Goal: Task Accomplishment & Management: Use online tool/utility

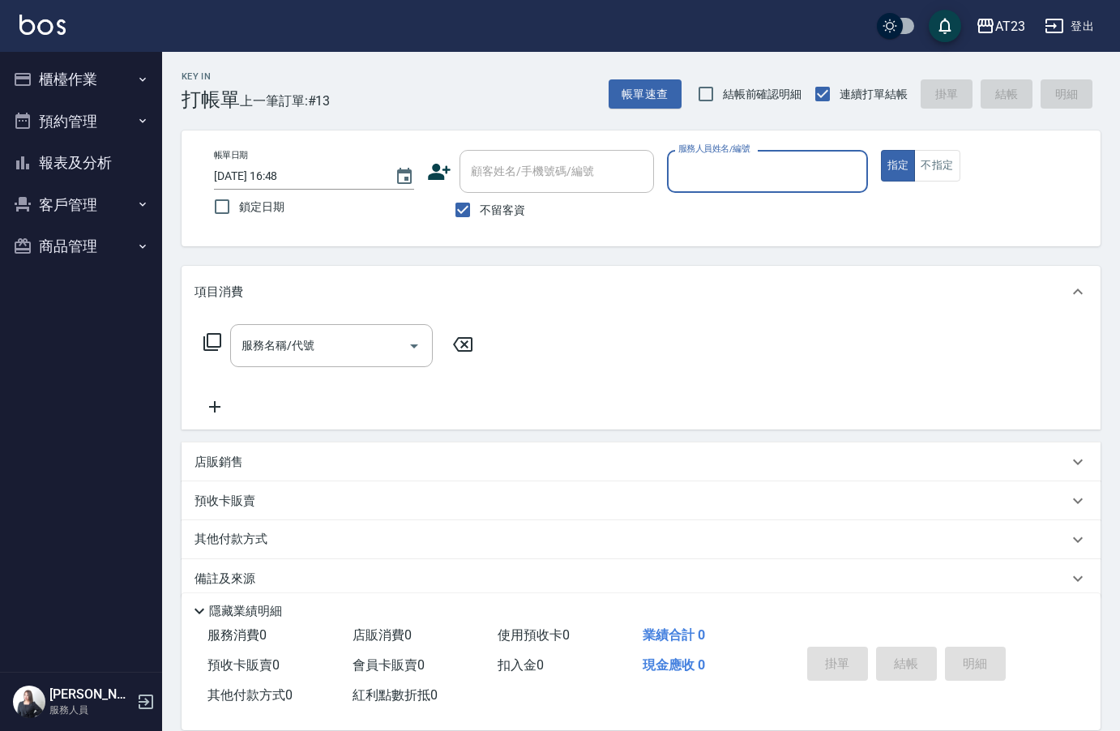
scroll to position [23, 0]
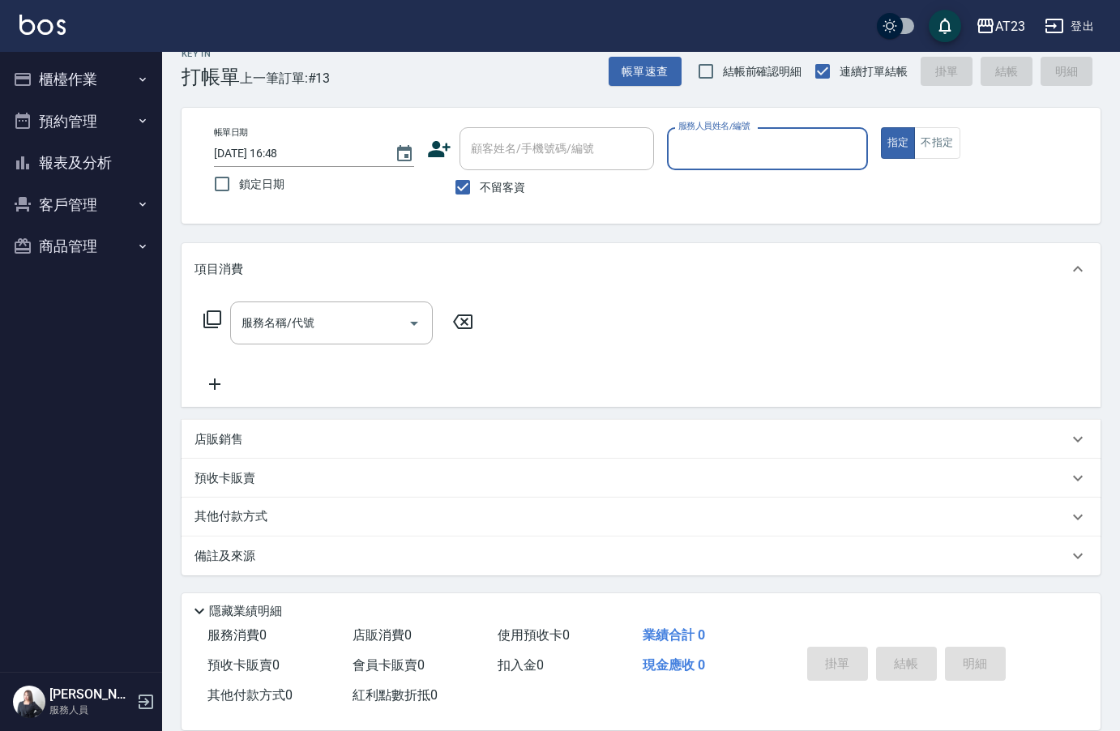
click at [54, 156] on button "報表及分析" at bounding box center [80, 163] width 149 height 42
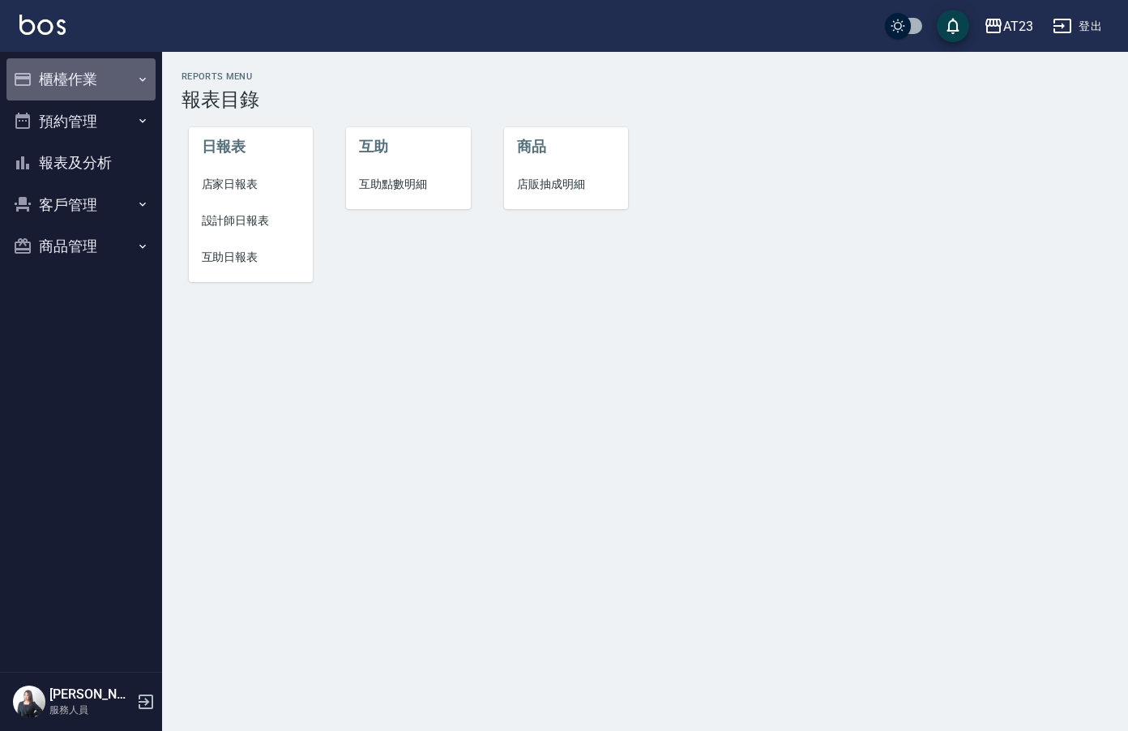
click at [69, 77] on button "櫃檯作業" at bounding box center [80, 79] width 149 height 42
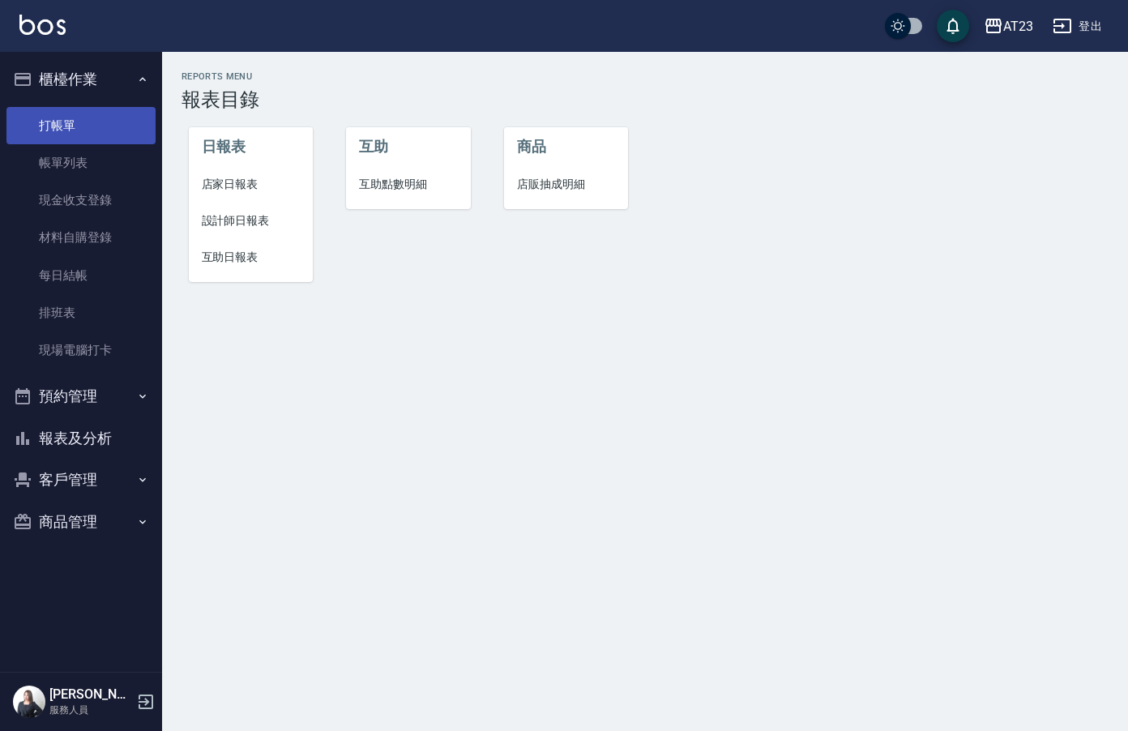
click at [78, 126] on link "打帳單" at bounding box center [80, 125] width 149 height 37
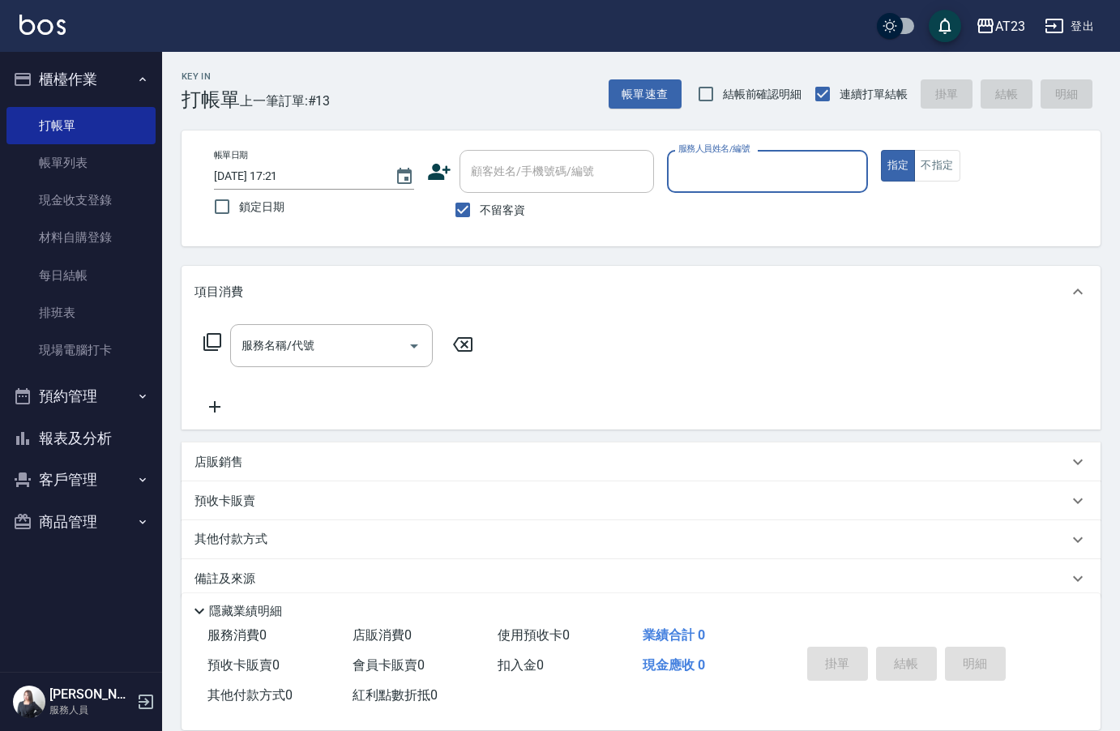
click at [212, 353] on div "服務名稱/代號 服務名稱/代號" at bounding box center [339, 345] width 289 height 43
click at [212, 339] on icon at bounding box center [212, 341] width 19 height 19
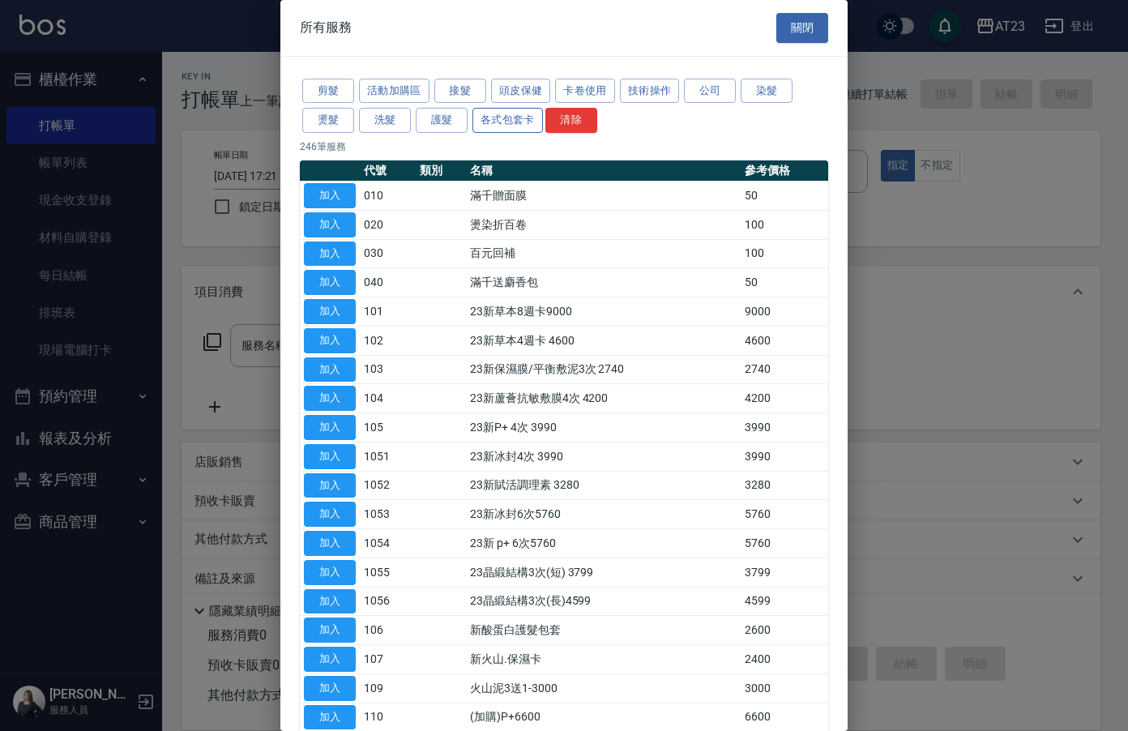
click at [494, 122] on button "各式包套卡" at bounding box center [507, 120] width 71 height 25
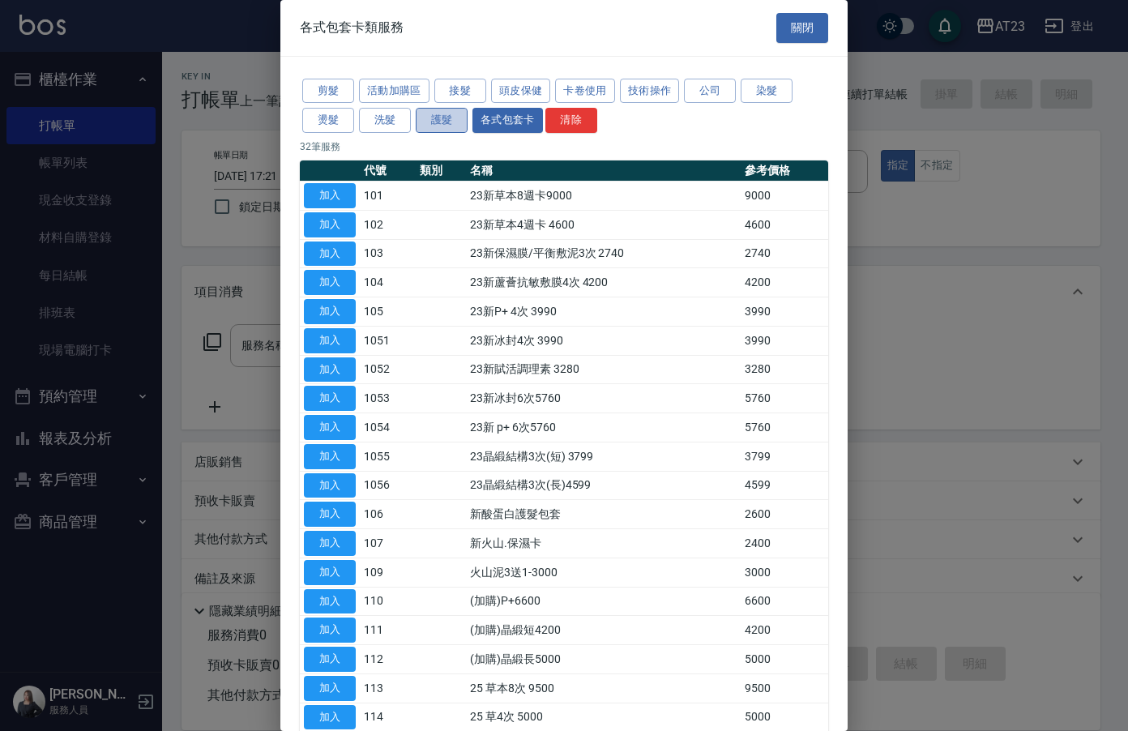
click at [438, 128] on button "護髮" at bounding box center [442, 120] width 52 height 25
